Goal: Book appointment/travel/reservation

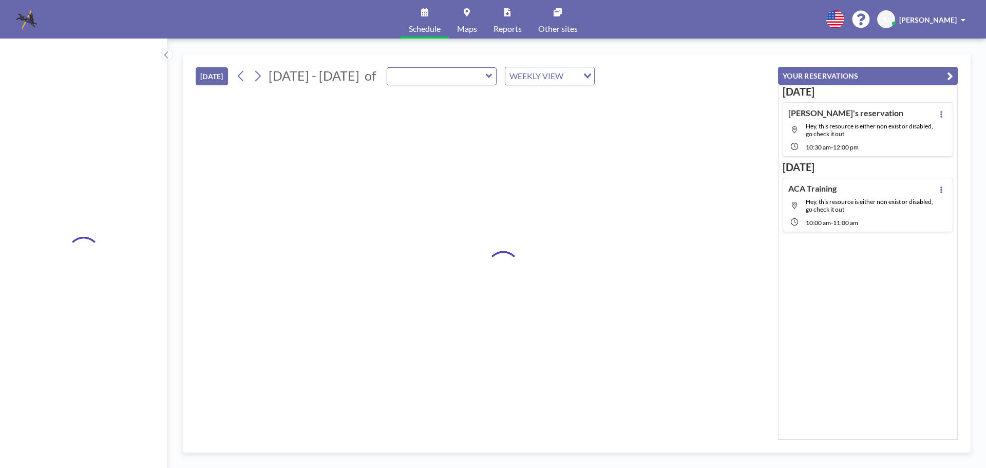
type input "[GEOGRAPHIC_DATA]"
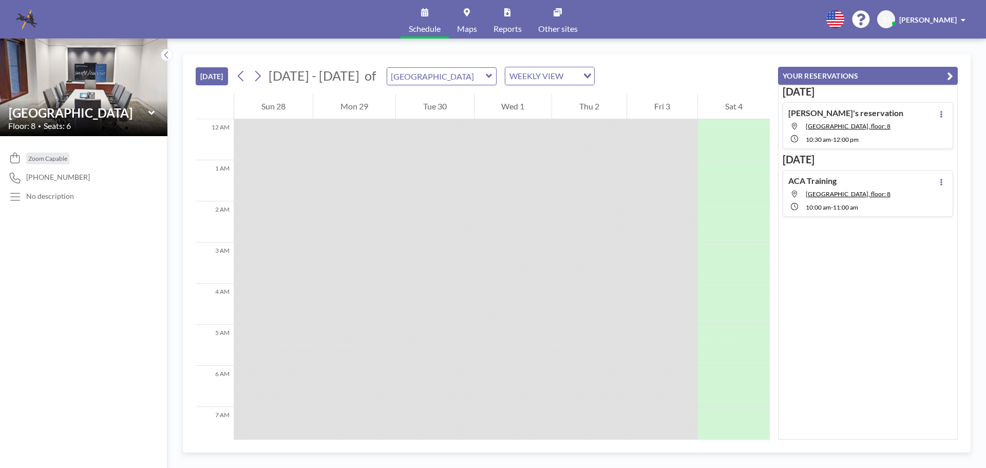
click at [152, 112] on icon at bounding box center [151, 113] width 7 height 10
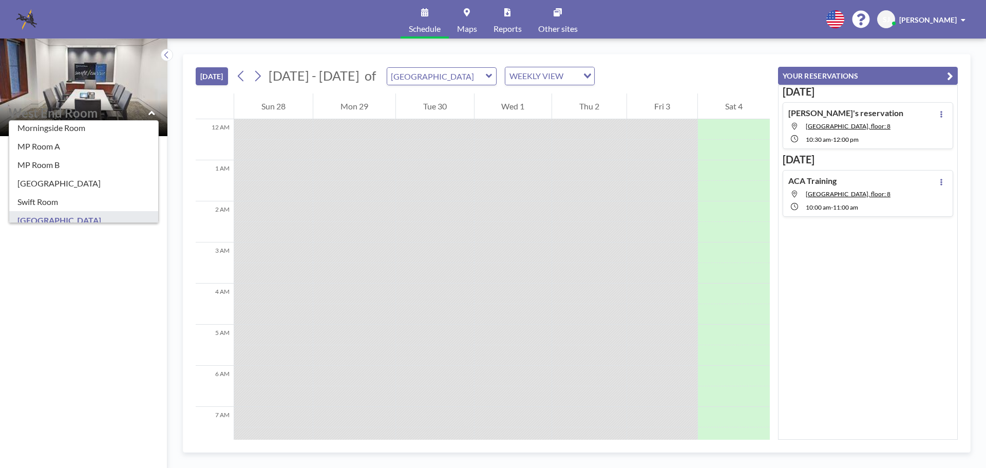
scroll to position [181, 0]
type input "MP Room A"
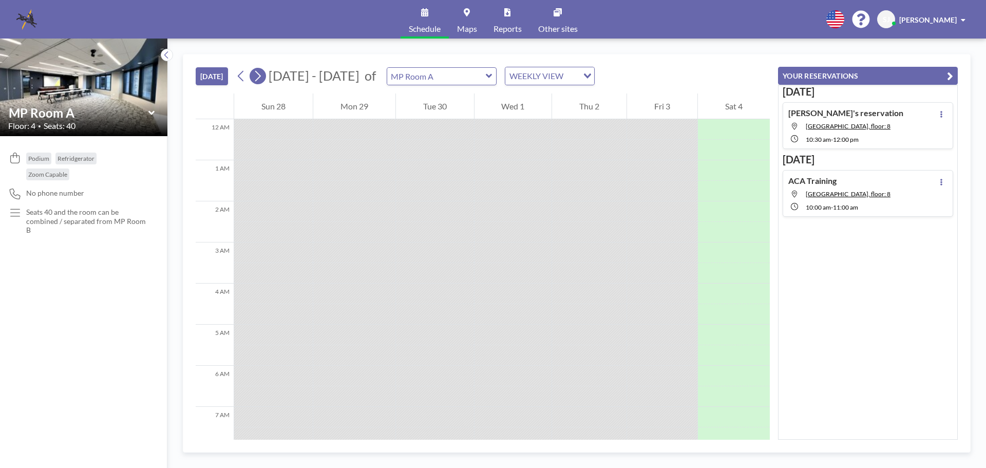
click at [257, 76] on icon at bounding box center [258, 75] width 10 height 15
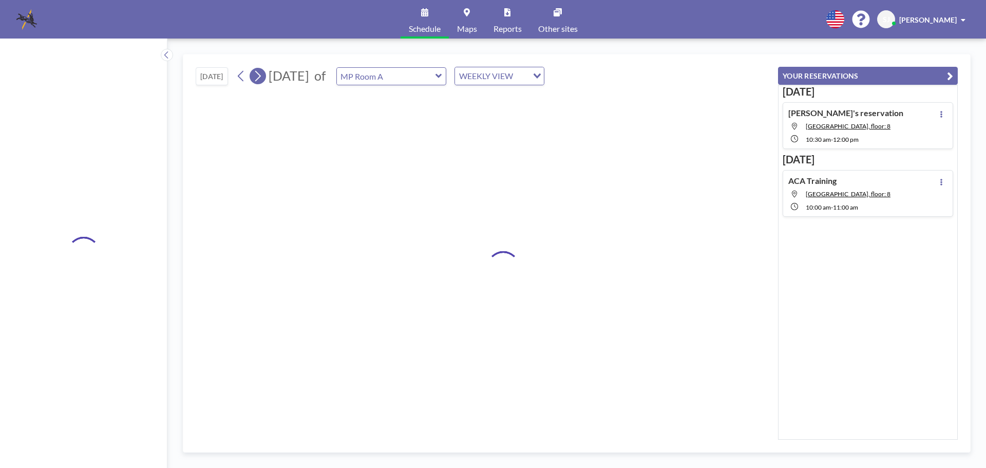
click at [257, 76] on icon at bounding box center [258, 75] width 10 height 15
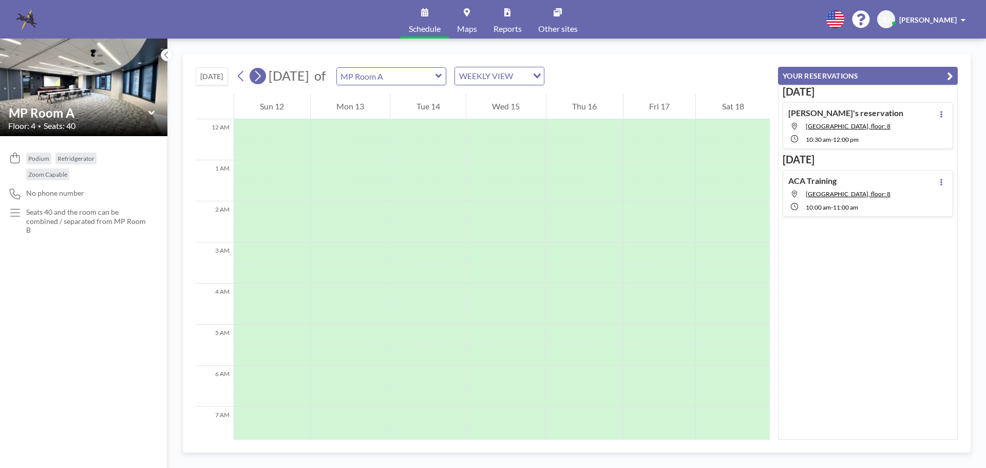
click at [257, 76] on icon at bounding box center [258, 75] width 10 height 15
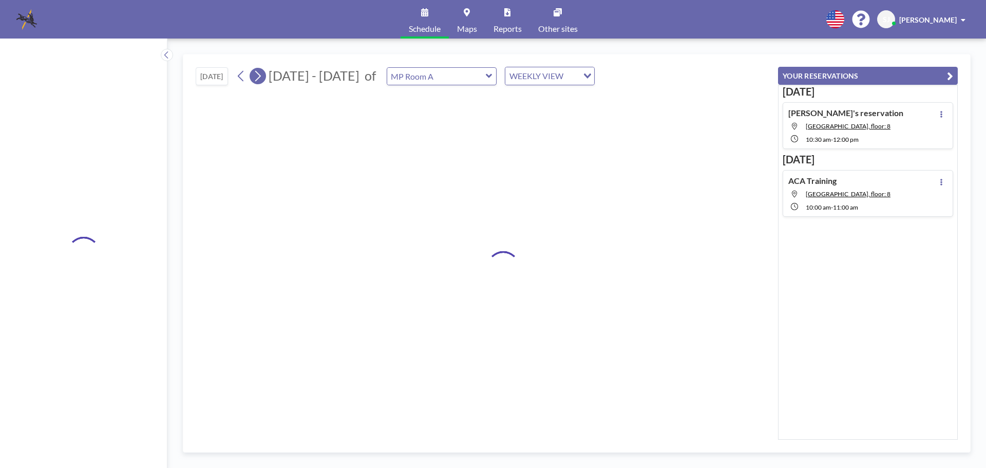
click at [257, 76] on icon at bounding box center [258, 75] width 10 height 15
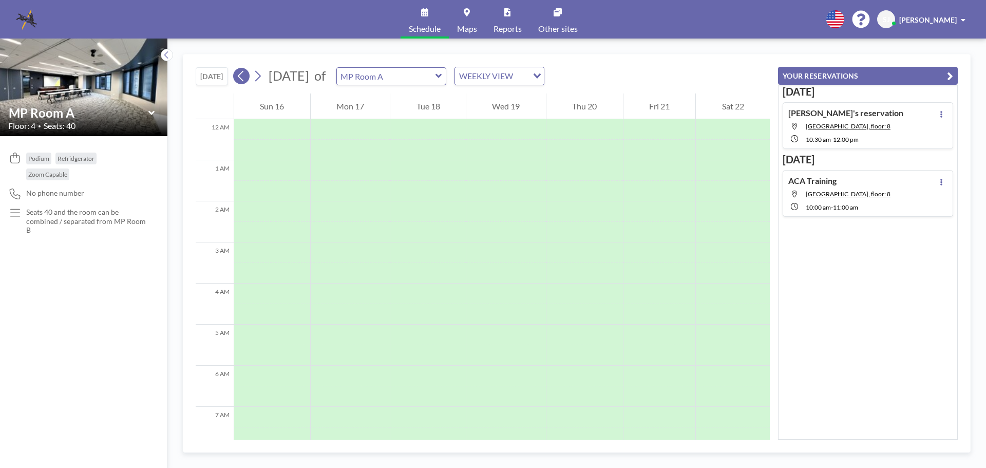
click at [240, 74] on icon at bounding box center [241, 75] width 10 height 15
click at [239, 79] on icon at bounding box center [241, 75] width 10 height 15
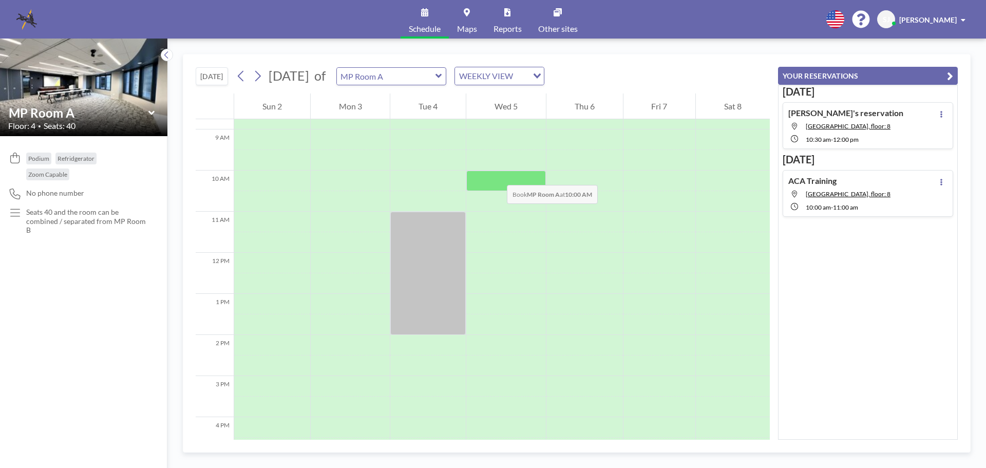
scroll to position [257, 0]
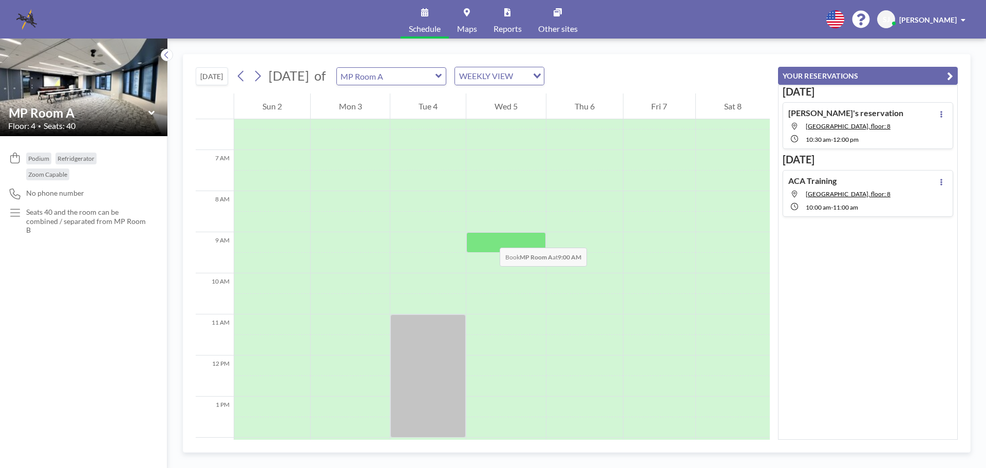
click at [489, 237] on div at bounding box center [506, 242] width 80 height 21
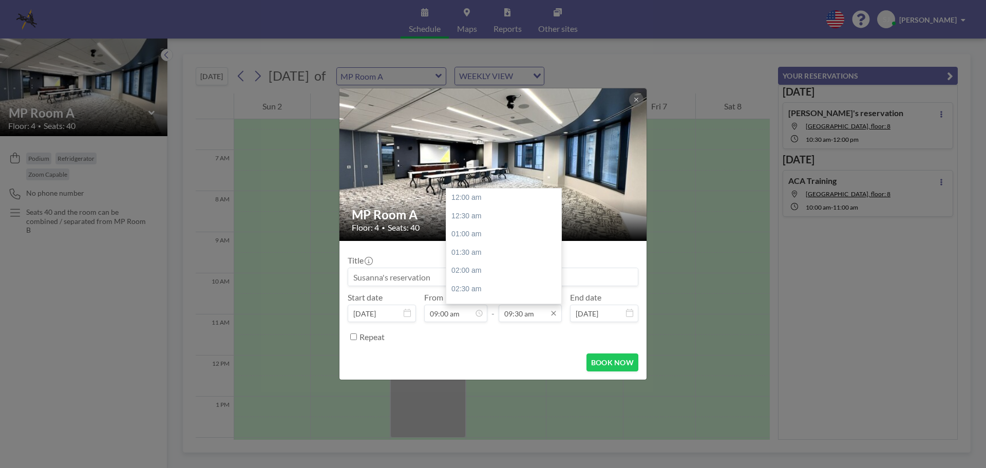
scroll to position [347, 0]
click at [516, 317] on input "09:30 am" at bounding box center [530, 313] width 63 height 17
click at [465, 284] on div "12:00 pm" at bounding box center [506, 289] width 120 height 18
type input "12:00 pm"
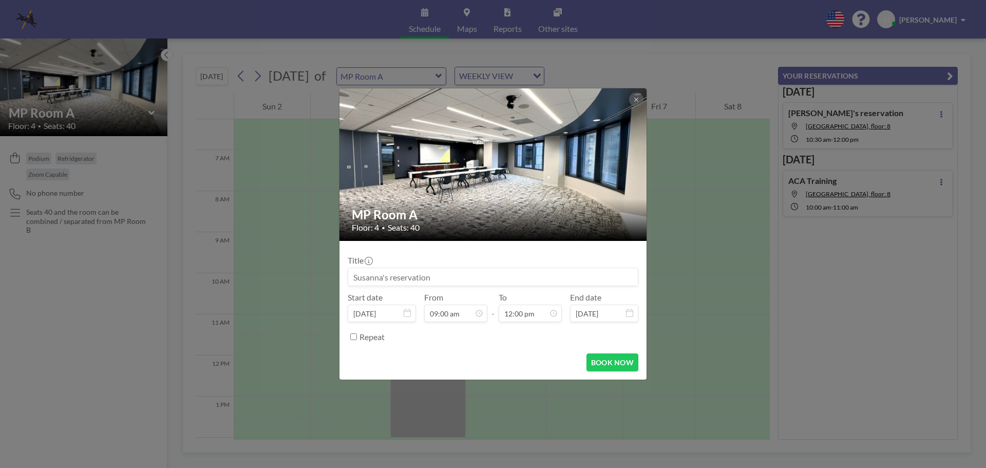
scroll to position [329, 0]
click at [479, 278] on input at bounding box center [493, 276] width 290 height 17
click at [479, 273] on input at bounding box center [493, 276] width 290 height 17
type input "O"
type input "OE Meeting"
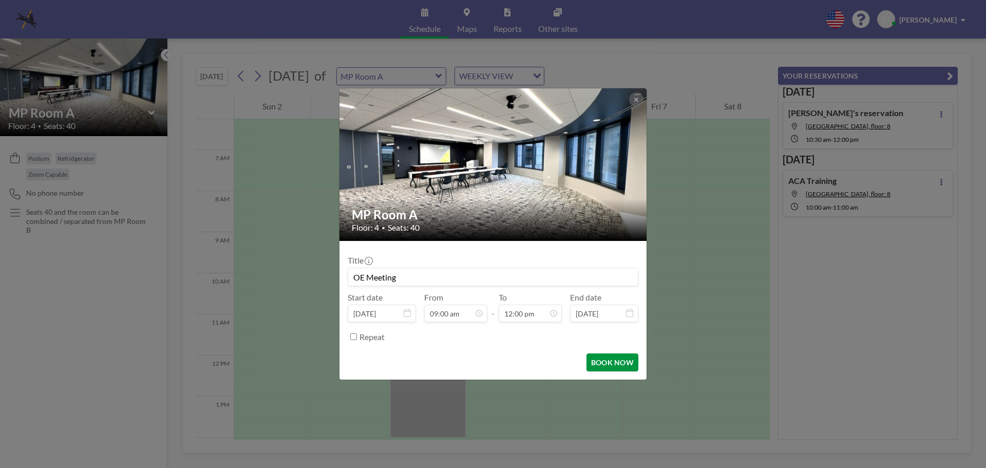
click at [604, 366] on button "BOOK NOW" at bounding box center [613, 362] width 52 height 18
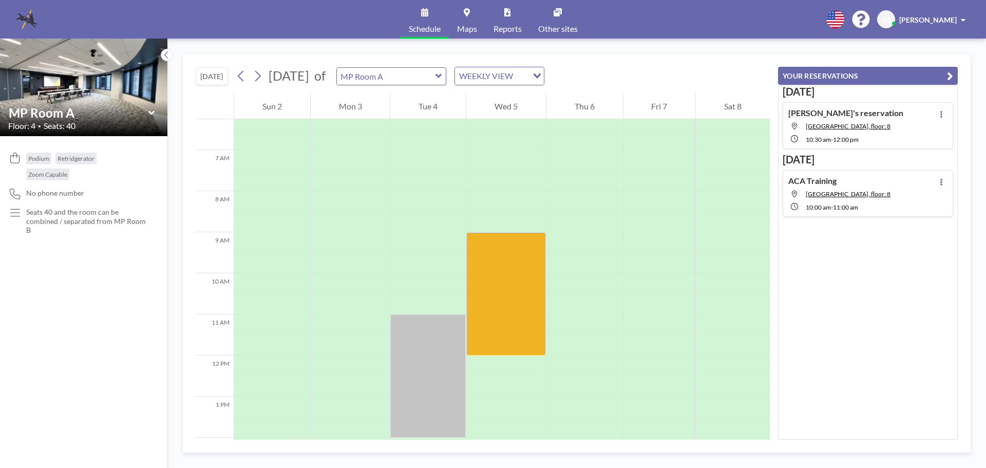
click at [152, 111] on icon at bounding box center [151, 113] width 7 height 10
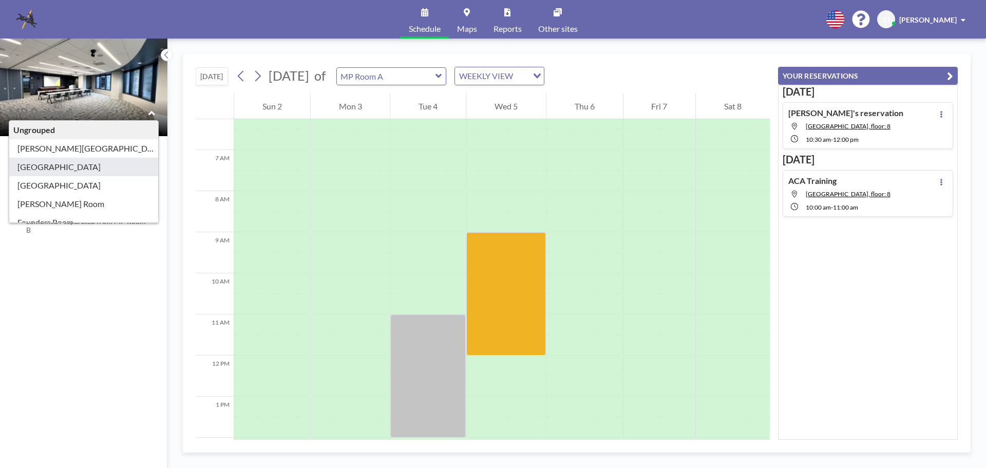
scroll to position [181, 0]
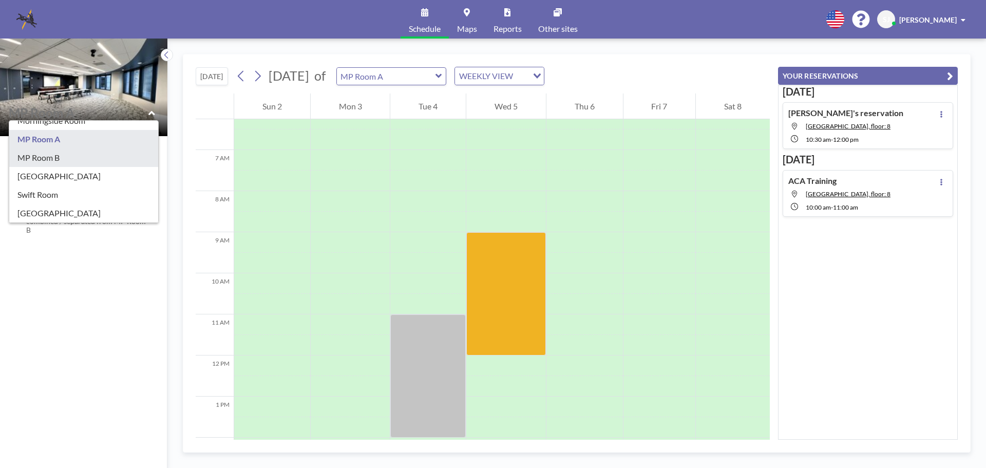
type input "MP Room B"
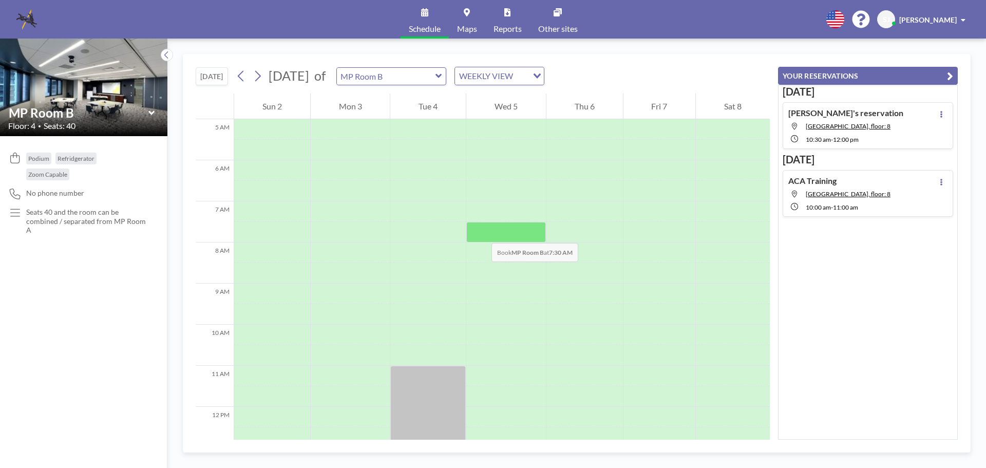
scroll to position [360, 0]
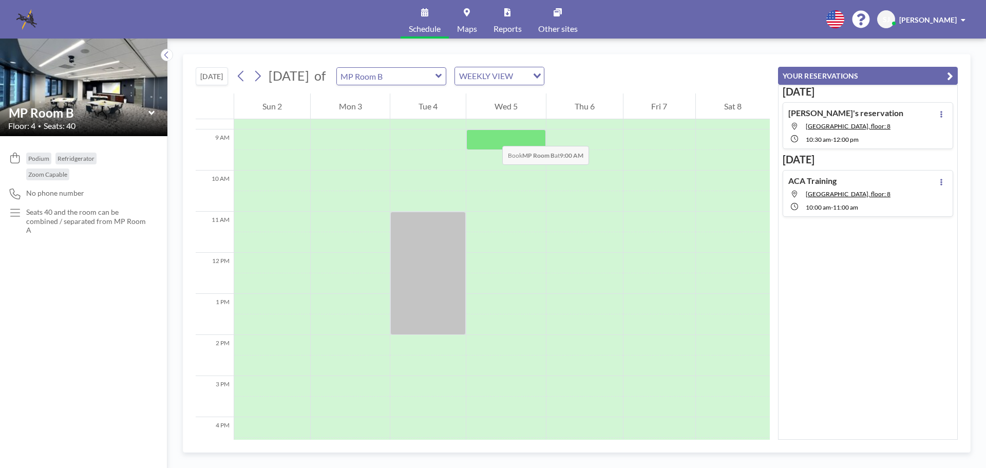
click at [492, 135] on div at bounding box center [506, 139] width 80 height 21
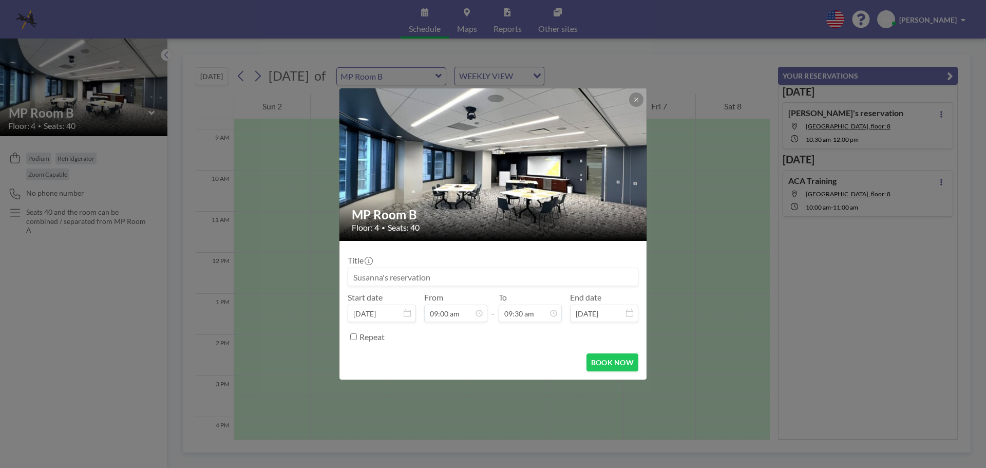
click at [492, 135] on img at bounding box center [494, 164] width 308 height 231
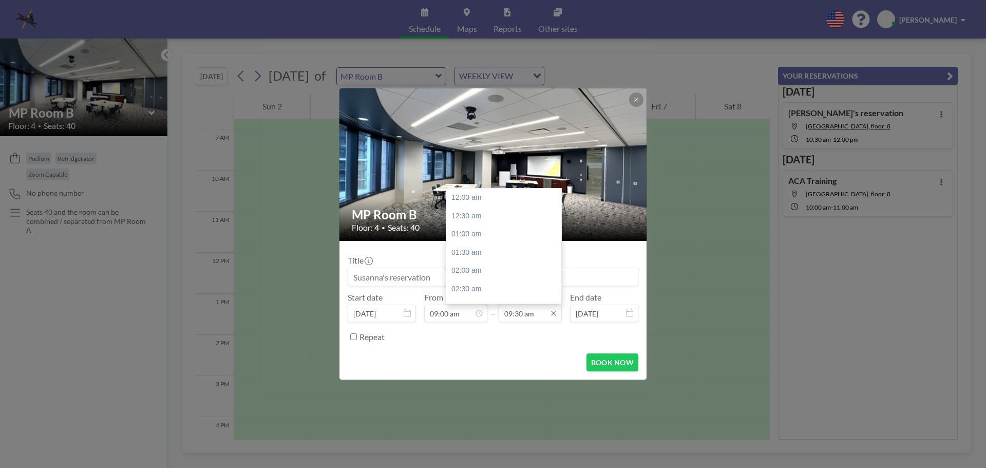
scroll to position [347, 0]
click at [553, 315] on icon at bounding box center [554, 313] width 8 height 8
click at [473, 286] on div "12:00 pm" at bounding box center [506, 289] width 120 height 18
type input "12:00 pm"
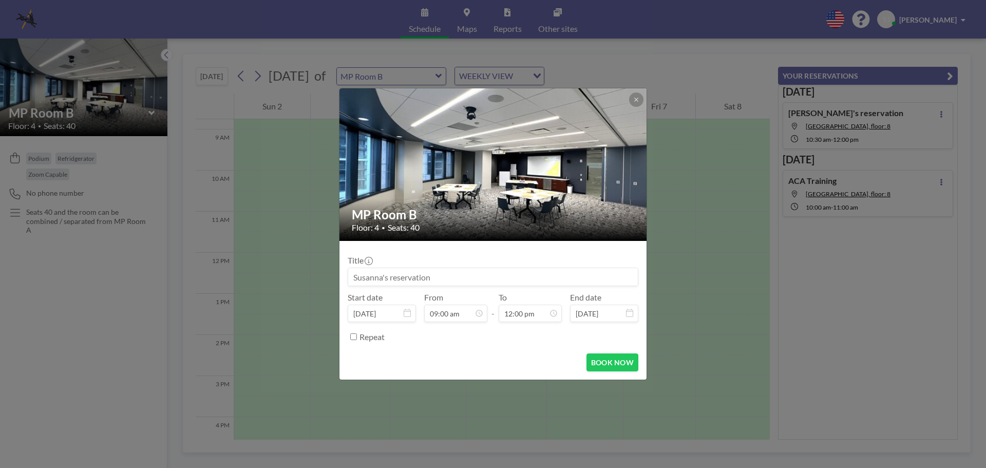
click at [436, 277] on input at bounding box center [493, 276] width 290 height 17
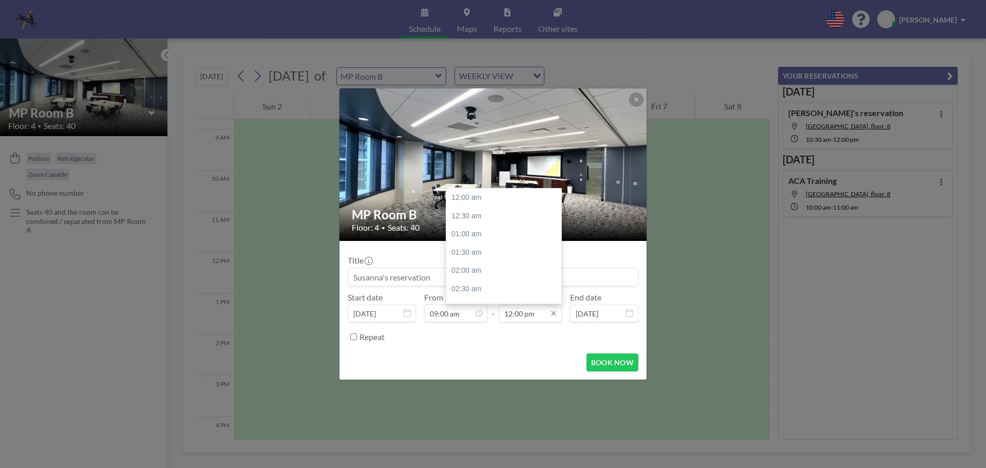
scroll to position [439, 0]
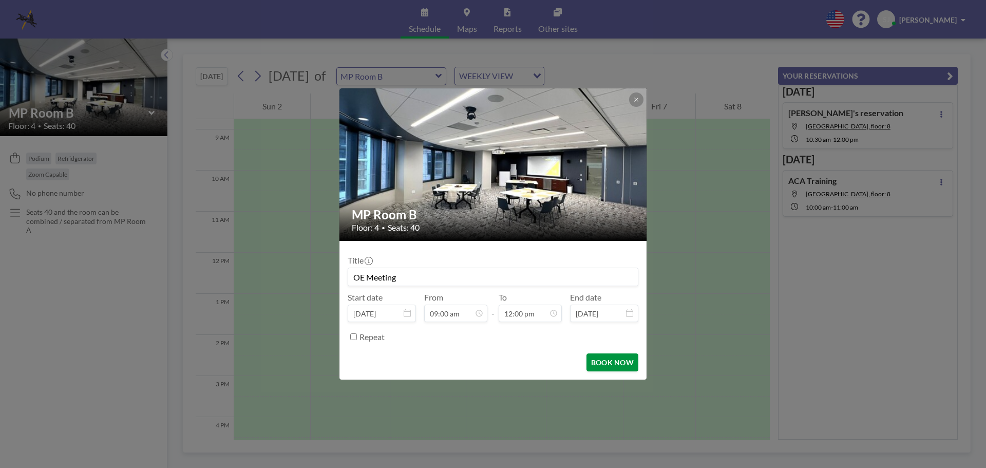
type input "OE Meeting"
click at [616, 357] on button "BOOK NOW" at bounding box center [613, 362] width 52 height 18
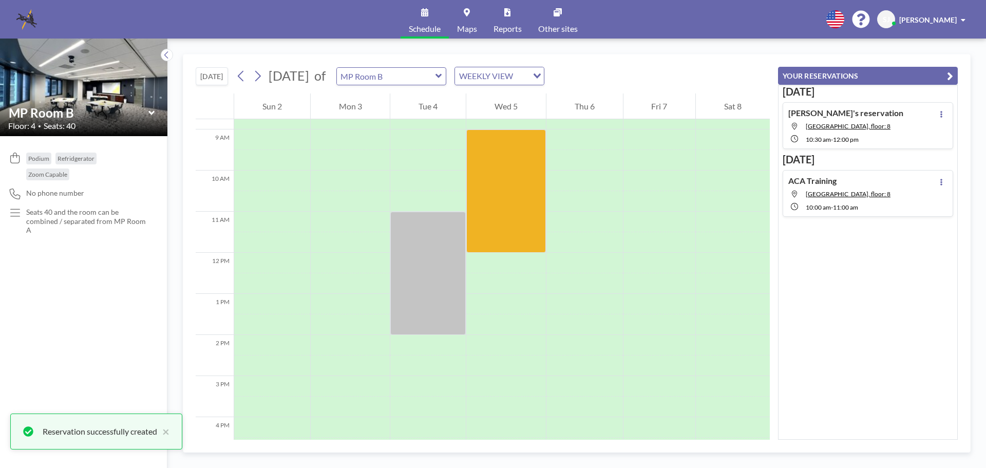
click at [152, 115] on icon at bounding box center [151, 113] width 7 height 10
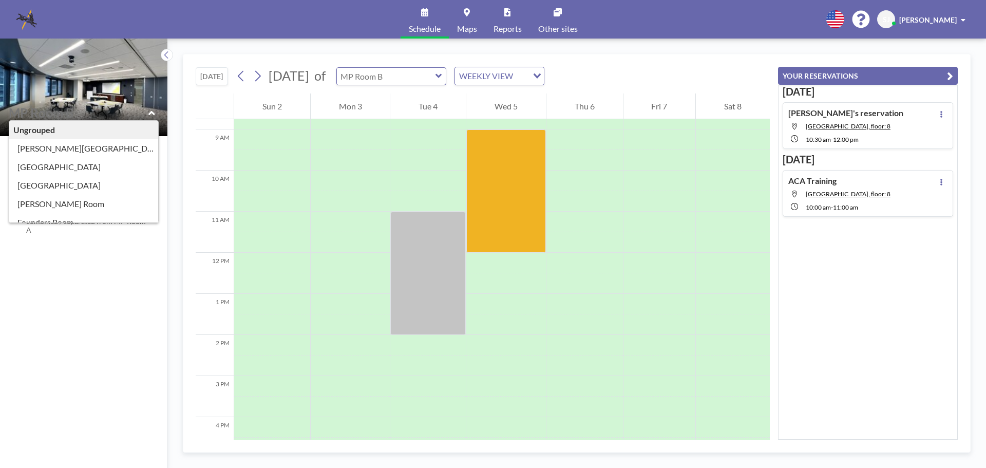
click at [436, 74] on input "text" at bounding box center [386, 76] width 99 height 17
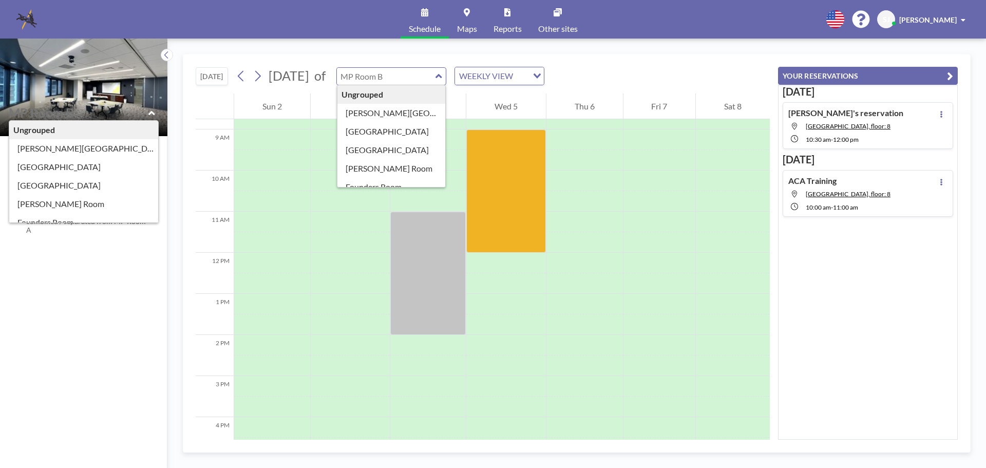
scroll to position [181, 0]
type input "MP Room A"
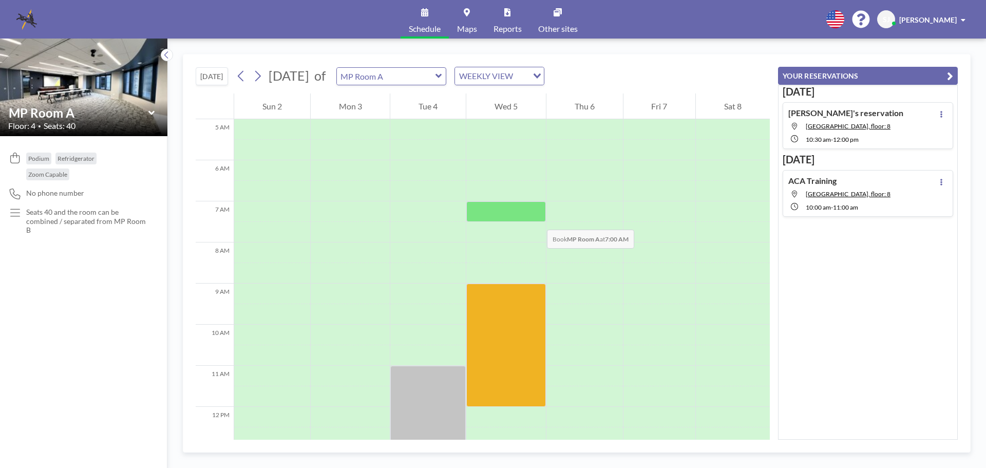
scroll to position [308, 0]
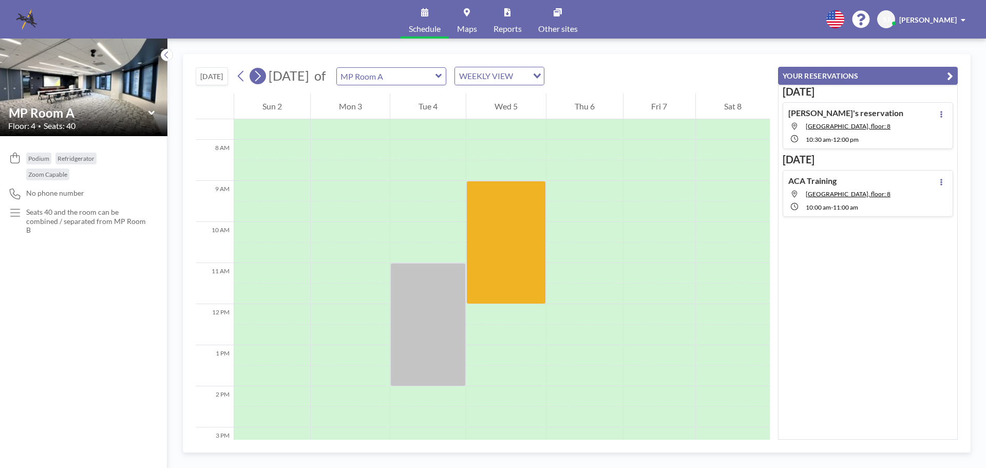
click at [260, 75] on icon at bounding box center [258, 75] width 10 height 15
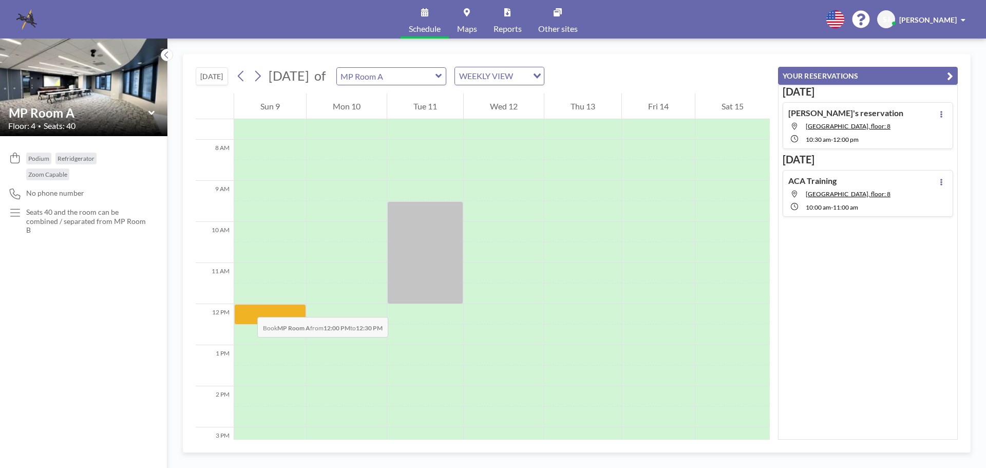
click at [247, 307] on div at bounding box center [270, 314] width 72 height 21
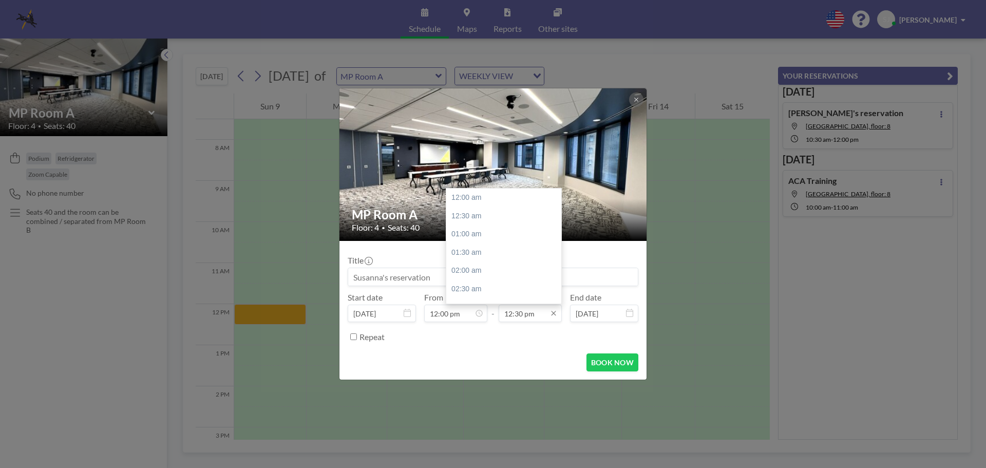
scroll to position [457, 0]
click at [531, 314] on input "12:30 pm" at bounding box center [530, 313] width 63 height 17
click at [465, 246] on div "02:00 pm" at bounding box center [506, 253] width 120 height 18
click at [536, 317] on input "02:00 pm" at bounding box center [530, 313] width 63 height 17
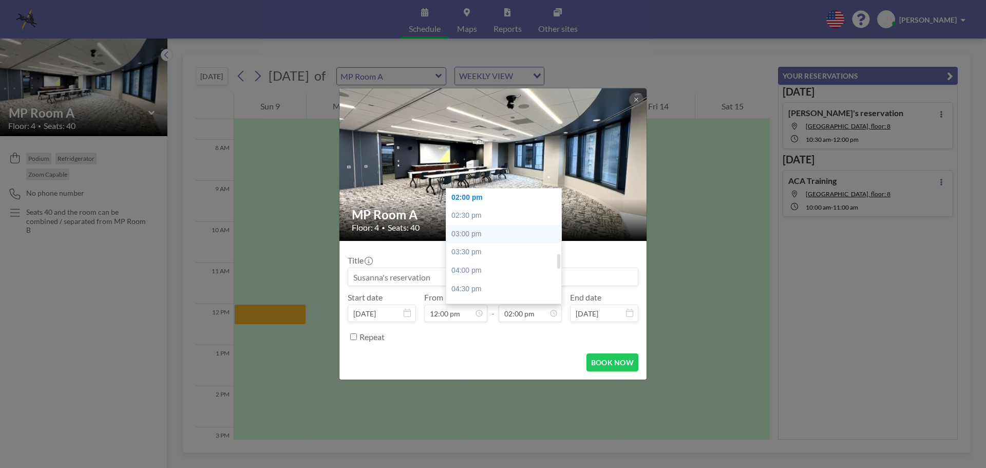
click at [463, 227] on div "03:00 pm" at bounding box center [506, 234] width 120 height 18
type input "03:00 pm"
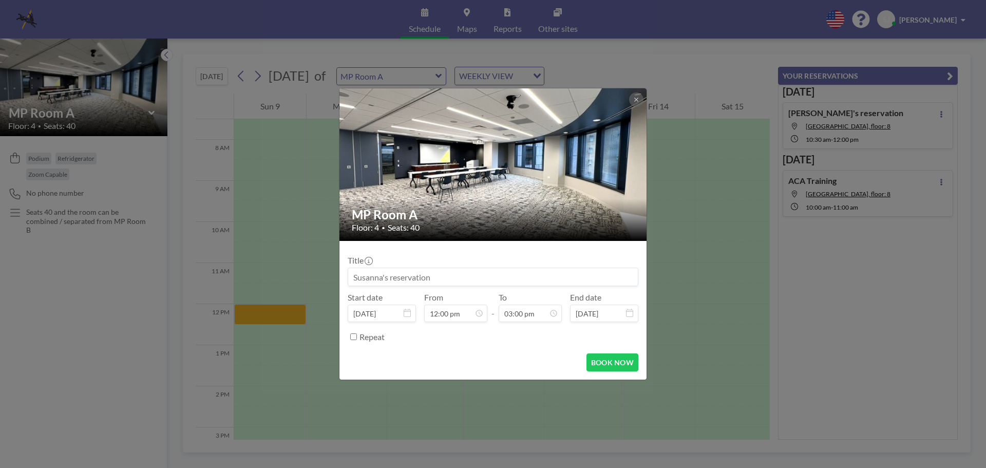
scroll to position [549, 0]
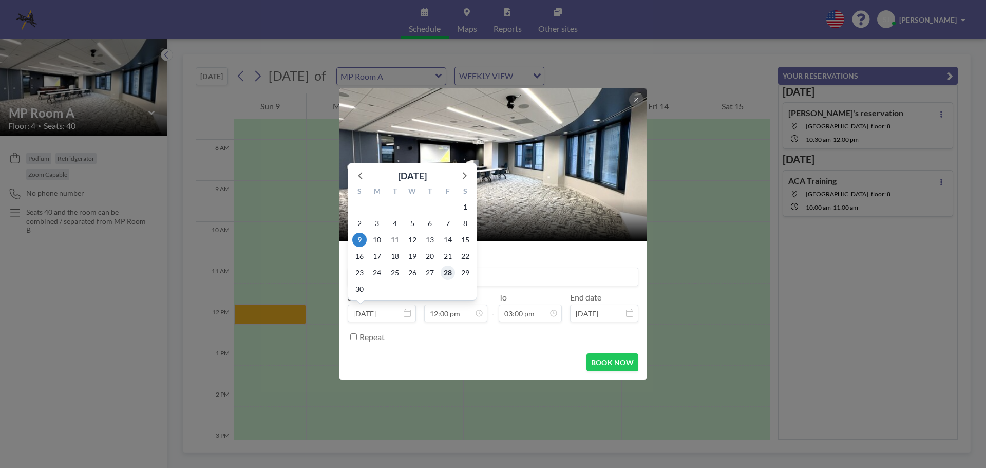
click at [444, 278] on span "28" at bounding box center [448, 273] width 14 height 14
type input "[DATE]"
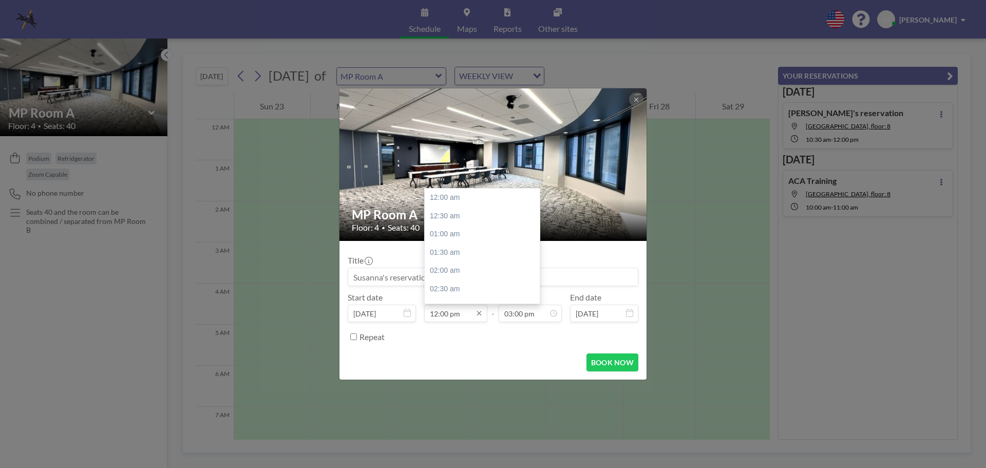
scroll to position [439, 0]
click at [455, 320] on input "12:00 pm" at bounding box center [455, 313] width 63 height 17
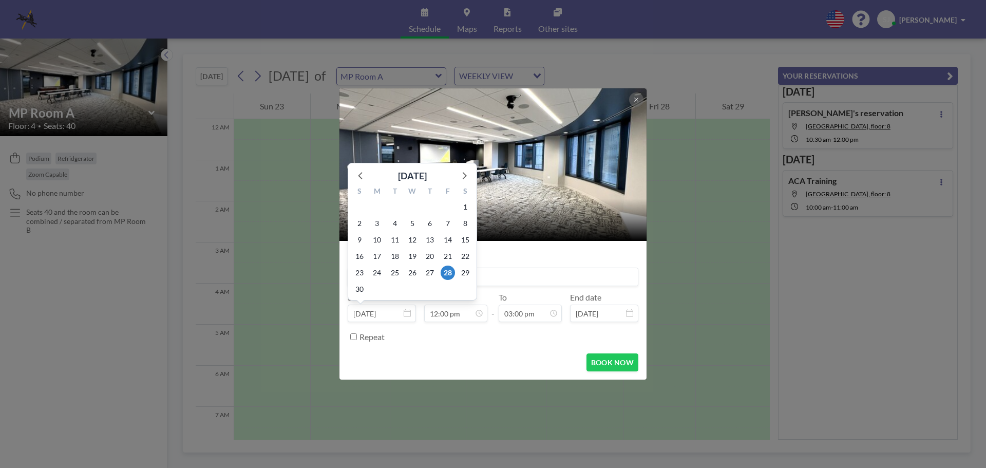
click at [388, 314] on input "[DATE]" at bounding box center [382, 313] width 68 height 17
click at [379, 238] on span "10" at bounding box center [377, 240] width 14 height 14
type input "[DATE]"
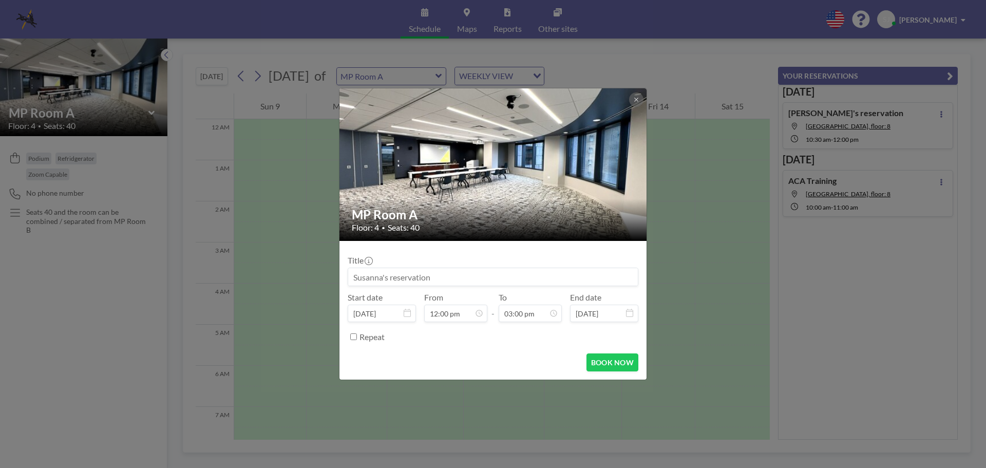
click at [417, 275] on input at bounding box center [493, 276] width 290 height 17
type input "OE Meeting"
click at [600, 357] on button "BOOK NOW" at bounding box center [613, 362] width 52 height 18
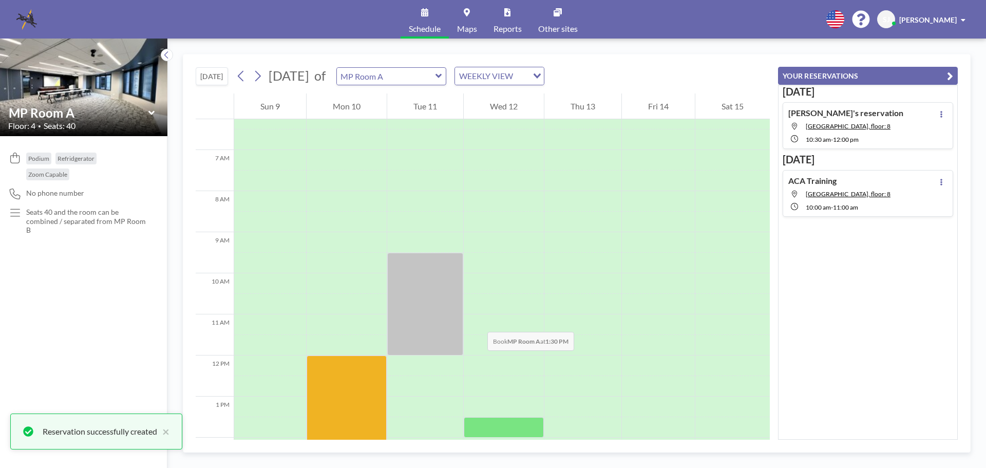
scroll to position [411, 0]
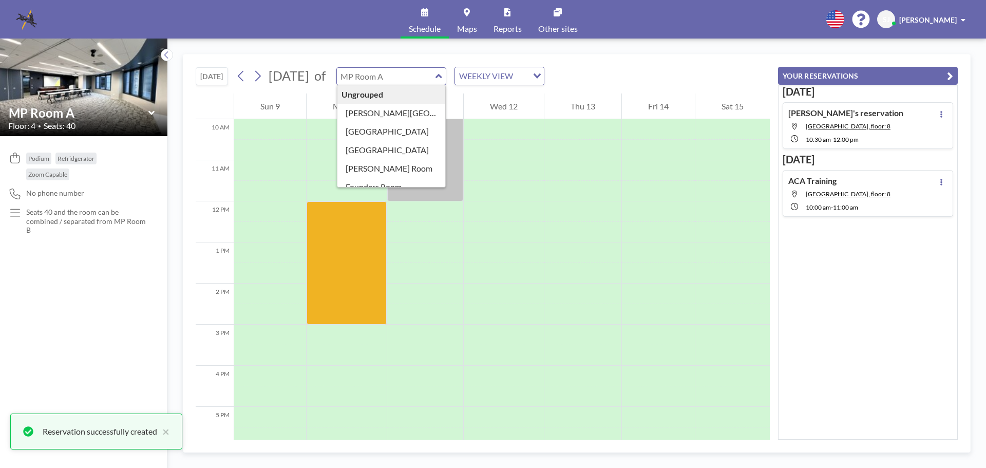
click at [436, 76] on input "text" at bounding box center [386, 76] width 99 height 17
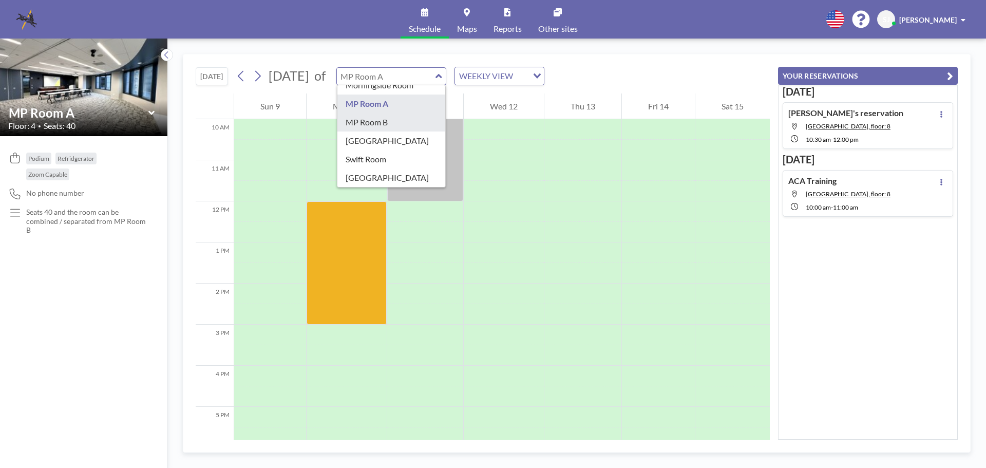
type input "MP Room B"
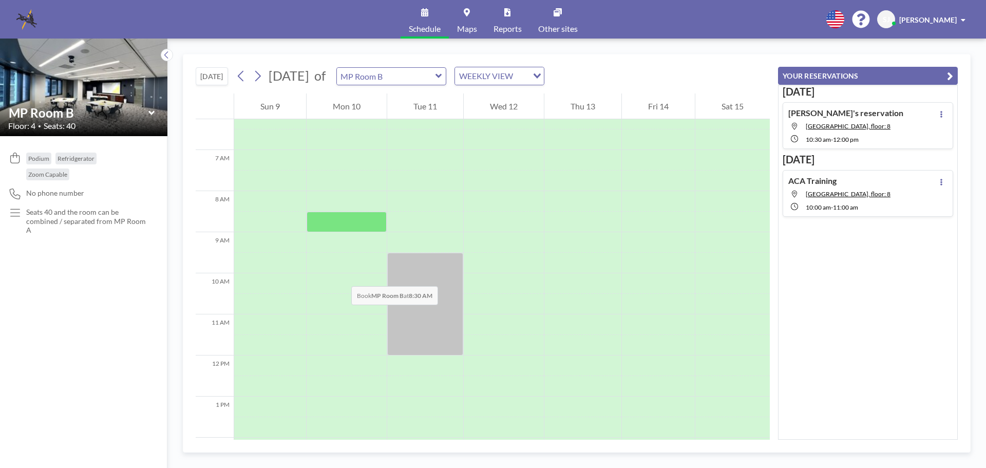
scroll to position [308, 0]
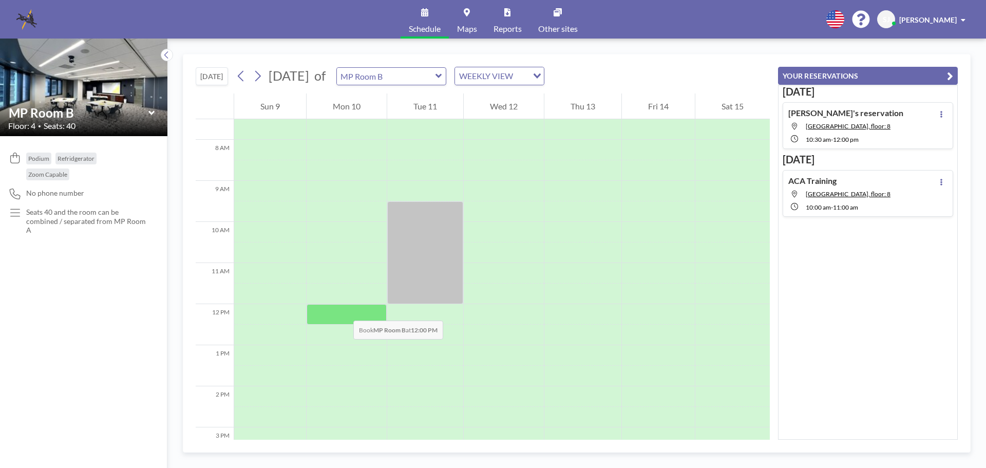
click at [343, 310] on div at bounding box center [347, 314] width 80 height 21
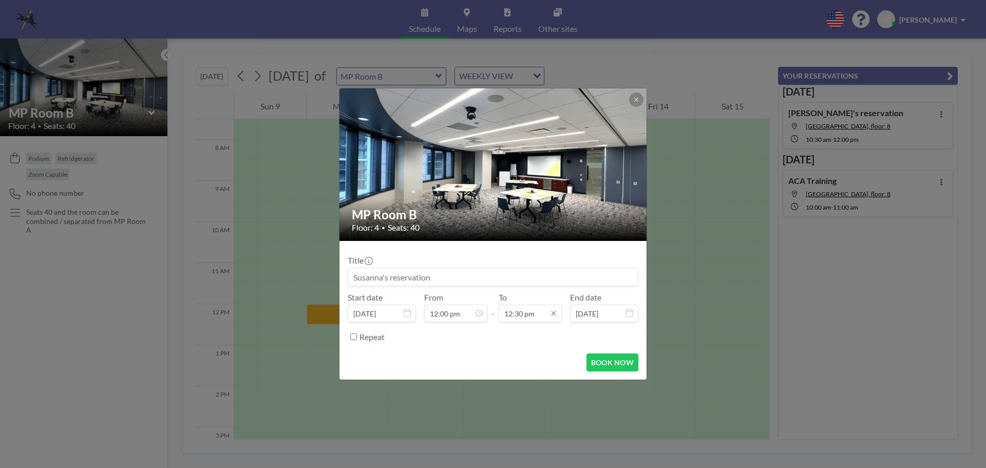
scroll to position [439, 0]
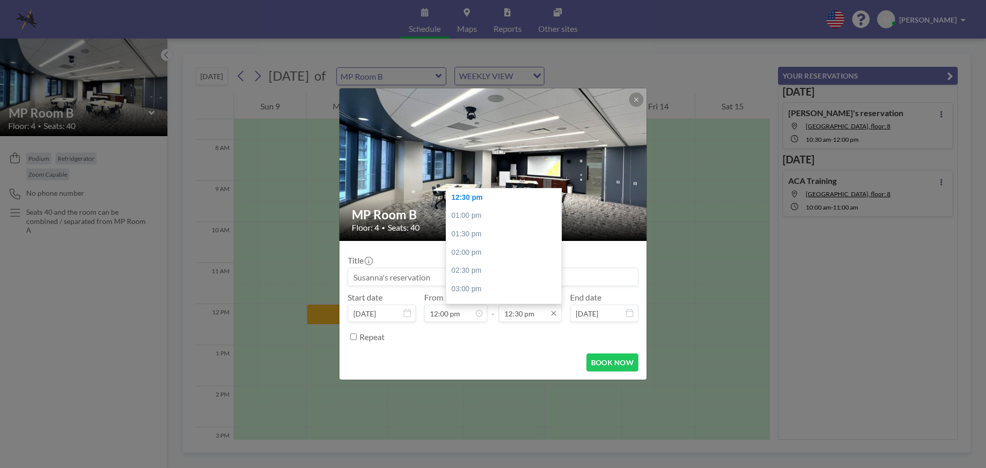
click at [544, 314] on input "12:30 pm" at bounding box center [530, 313] width 63 height 17
drag, startPoint x: 475, startPoint y: 258, endPoint x: 475, endPoint y: 241, distance: 17.0
click at [475, 241] on div "12:00 am 12:30 am 01:00 am 01:30 am 02:00 am 02:30 am 03:00 am 03:30 am 04:00 a…" at bounding box center [506, 246] width 120 height 115
click at [472, 240] on div "03:00 pm" at bounding box center [506, 238] width 120 height 18
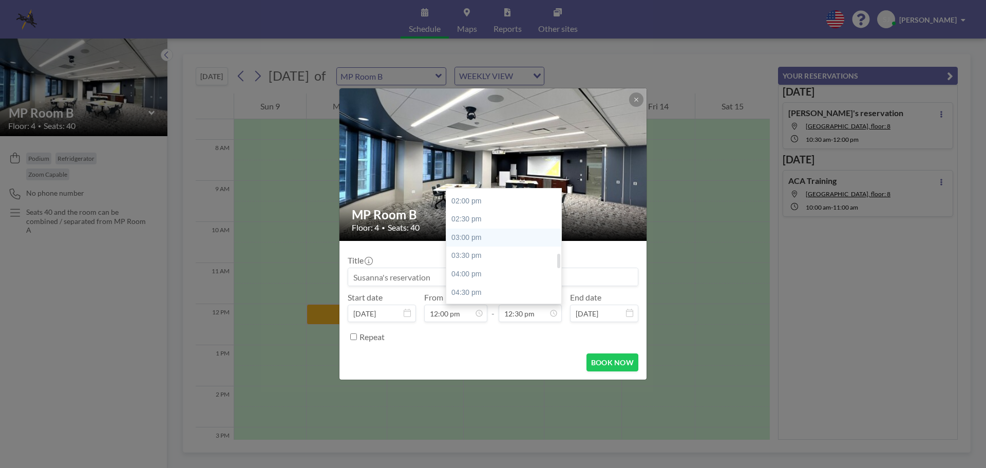
type input "03:00 pm"
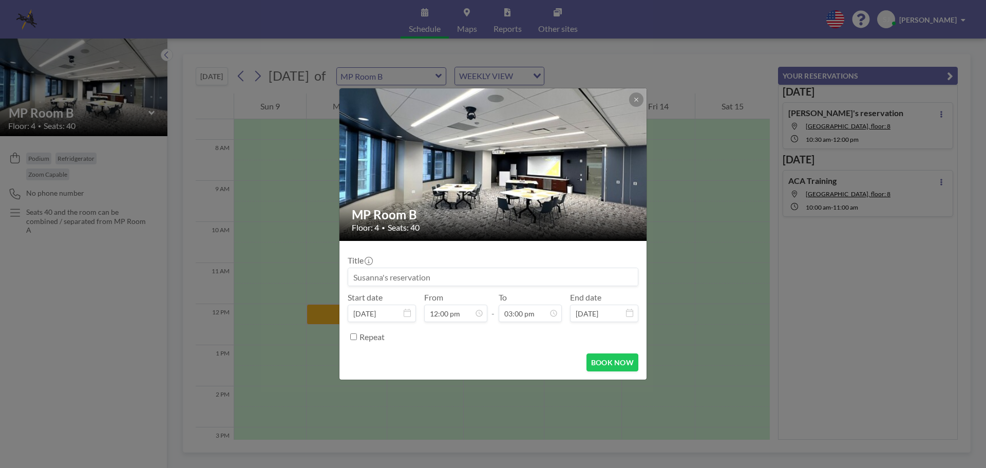
click at [420, 284] on input at bounding box center [493, 276] width 290 height 17
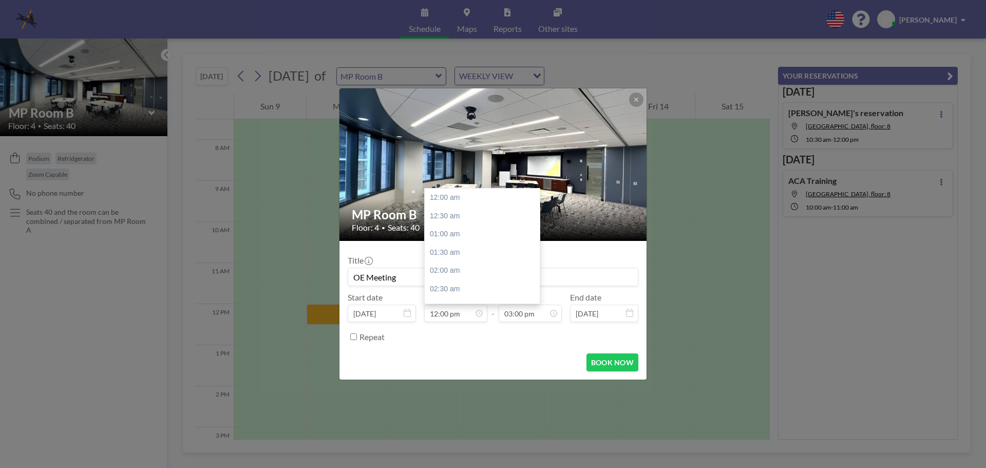
scroll to position [439, 0]
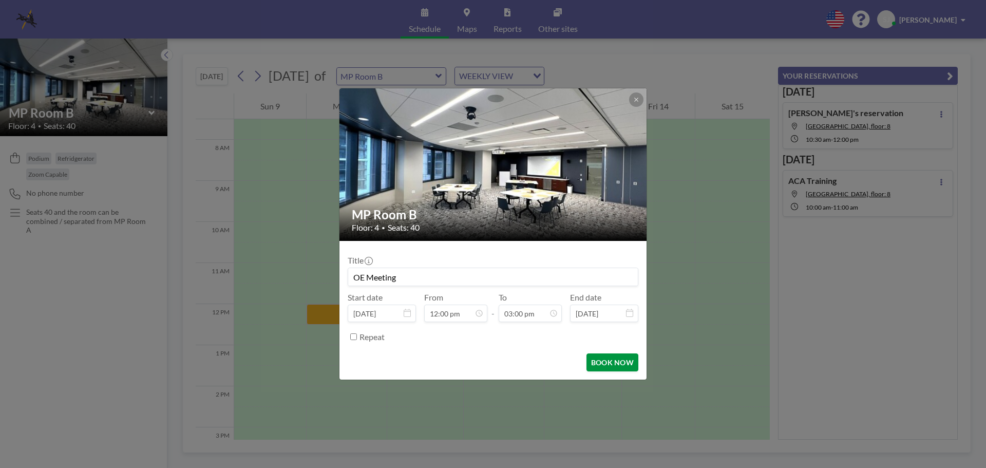
type input "OE Meeting"
click at [593, 357] on button "BOOK NOW" at bounding box center [613, 362] width 52 height 18
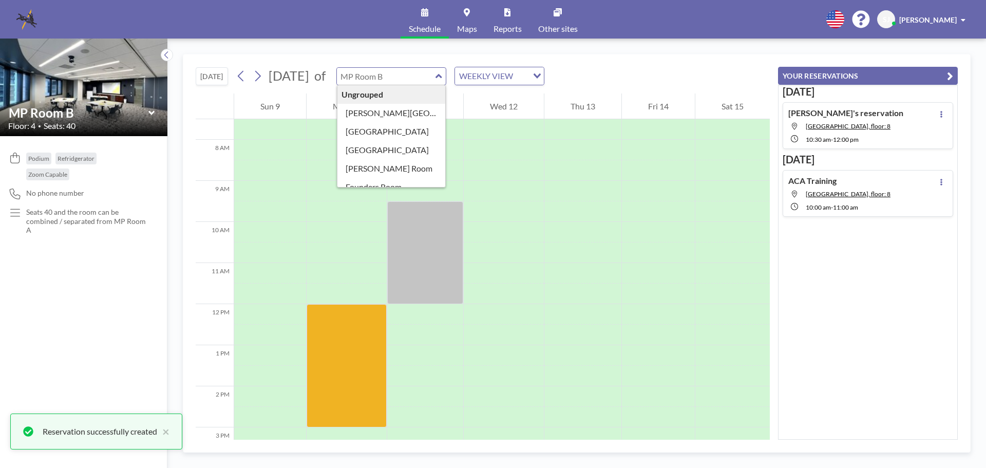
click at [436, 82] on input "text" at bounding box center [386, 76] width 99 height 17
type input "MP Room A"
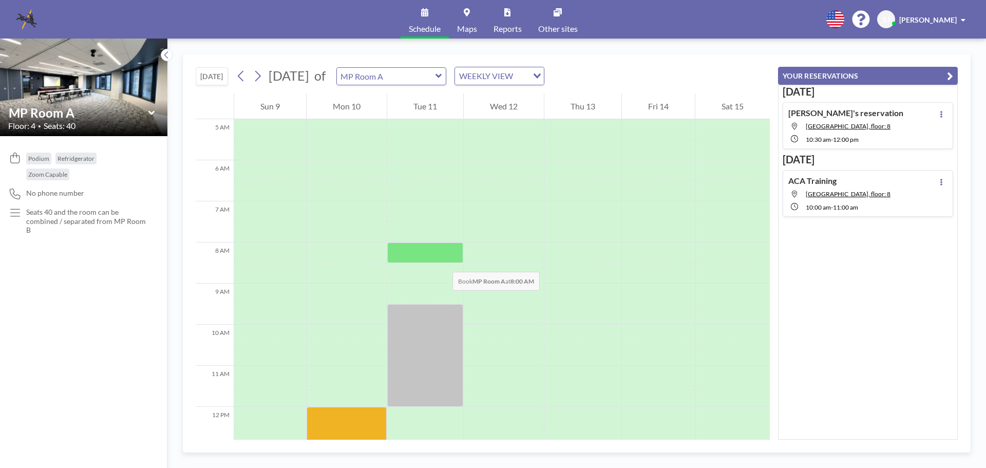
scroll to position [462, 0]
